Goal: Navigation & Orientation: Go to known website

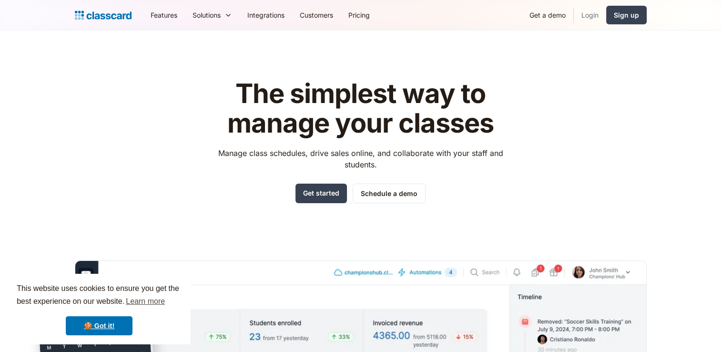
click at [589, 15] on link "Login" at bounding box center [590, 14] width 32 height 21
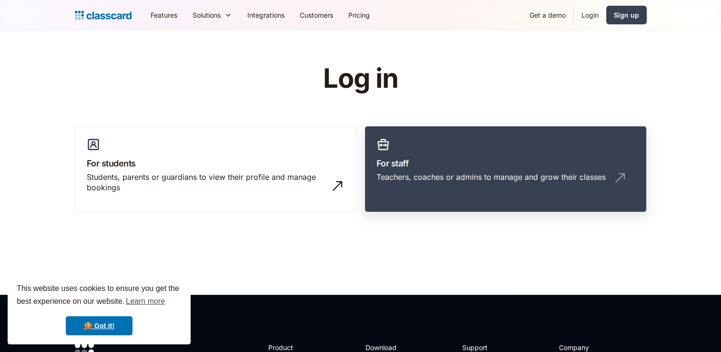
click at [426, 154] on link "For staff Teachers, coaches or admins to manage and grow their classes" at bounding box center [506, 169] width 282 height 87
